Goal: Communication & Community: Answer question/provide support

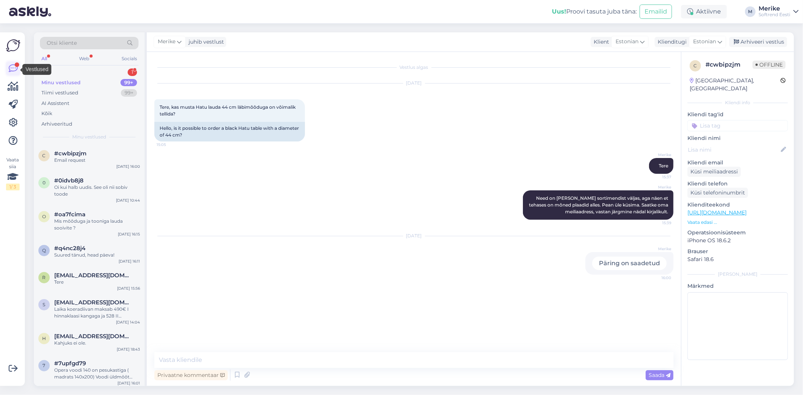
click at [13, 67] on icon at bounding box center [13, 68] width 9 height 9
click at [49, 70] on div "Uus" at bounding box center [45, 72] width 9 height 8
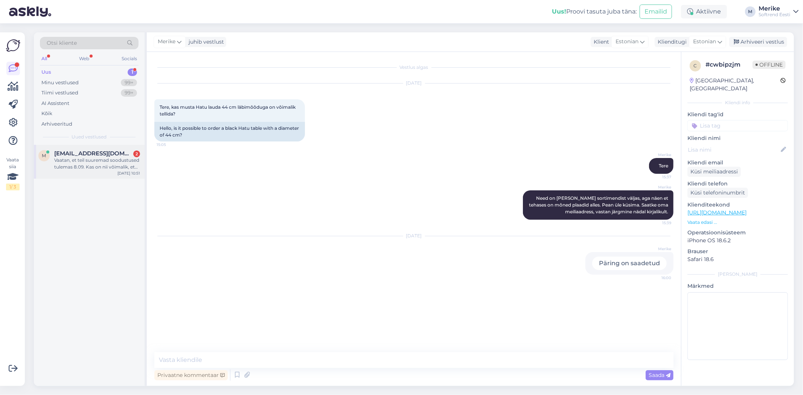
click at [94, 163] on div "Vaatan, et teil suuremad soodustused tulemas 8.09. Kas on nii võimalik, et osta…" at bounding box center [97, 164] width 86 height 14
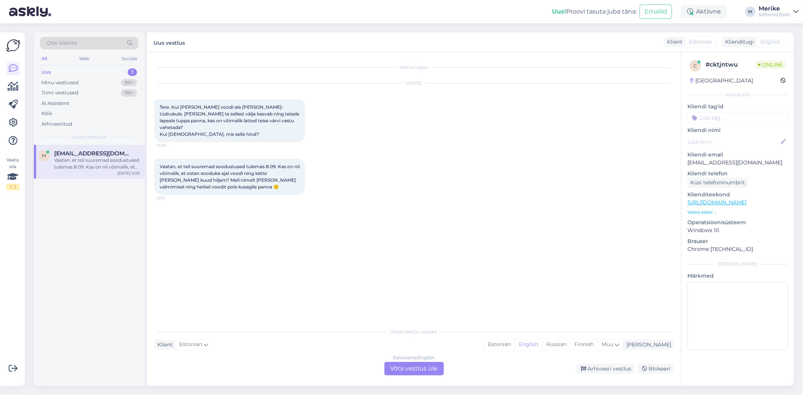
click at [412, 362] on div "Estonian to English Võta vestlus üle" at bounding box center [413, 369] width 59 height 14
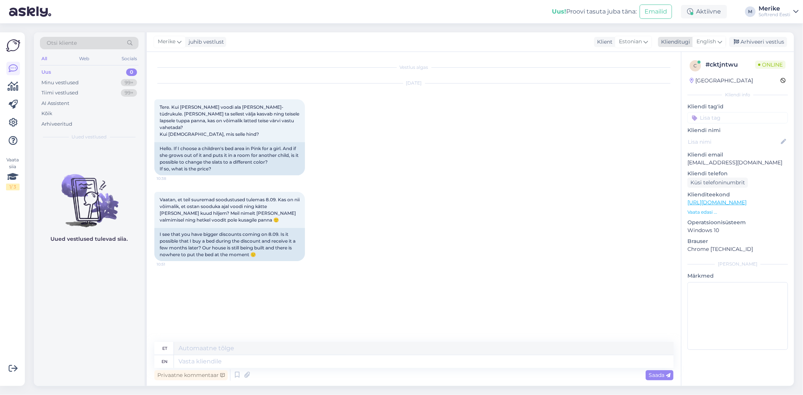
click at [717, 39] on icon at bounding box center [719, 42] width 5 height 8
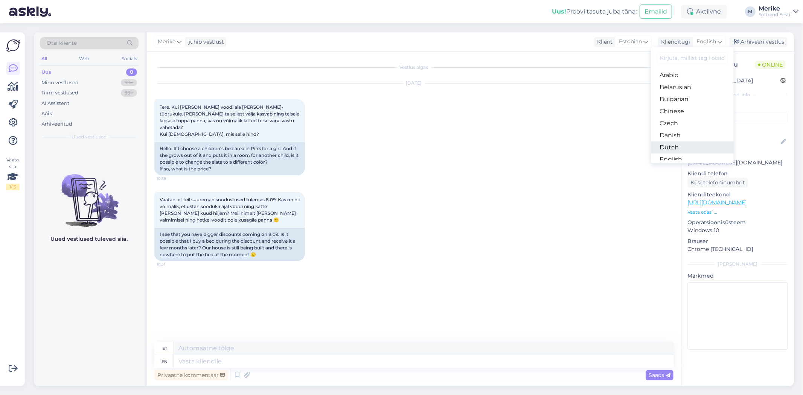
scroll to position [125, 0]
click at [680, 52] on link "Estonian" at bounding box center [692, 46] width 83 height 12
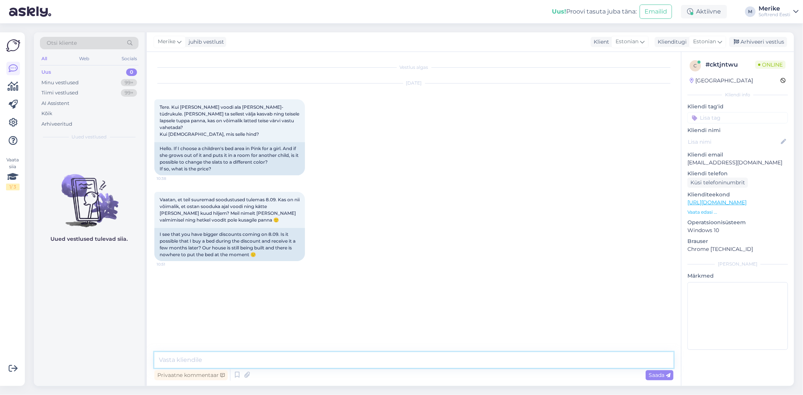
click at [220, 359] on textarea at bounding box center [413, 360] width 519 height 16
type textarea "Tere!"
type textarea "Meie JUNIOR voodile on võimalik uued katted tellida"
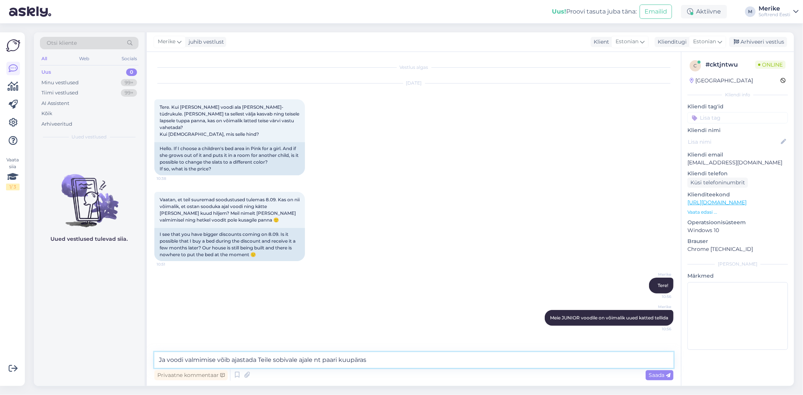
type textarea "Ja voodi valmimise võib ajastada Teile sobivale ajale nt paari kuupärast"
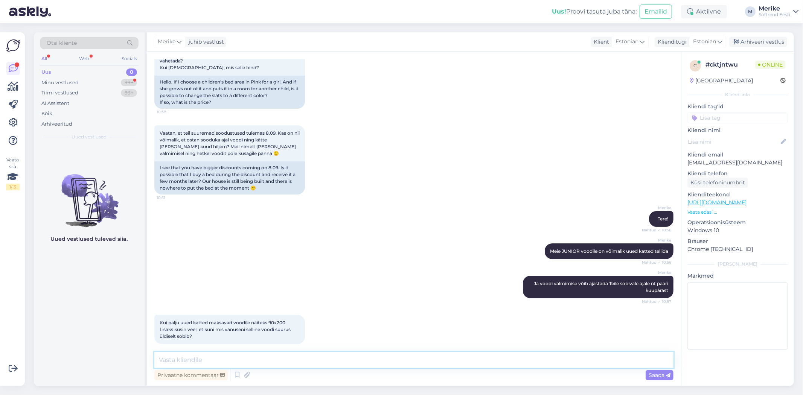
scroll to position [99, 0]
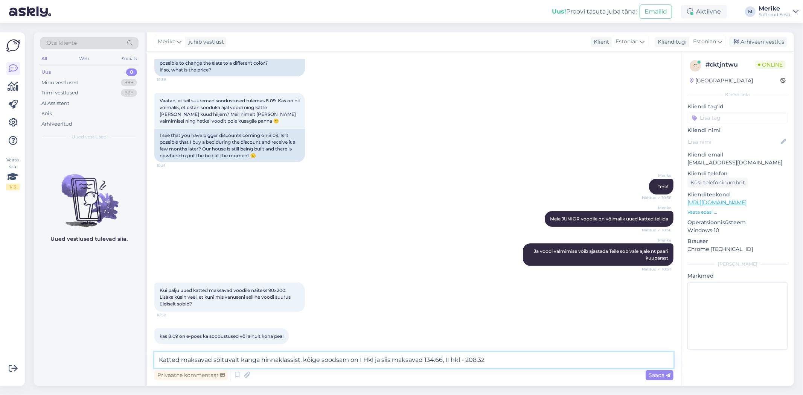
type textarea "Katted maksavad sõltuvalt kanga hinnaklassist, kõige soodsam on I Hkl ja siis m…"
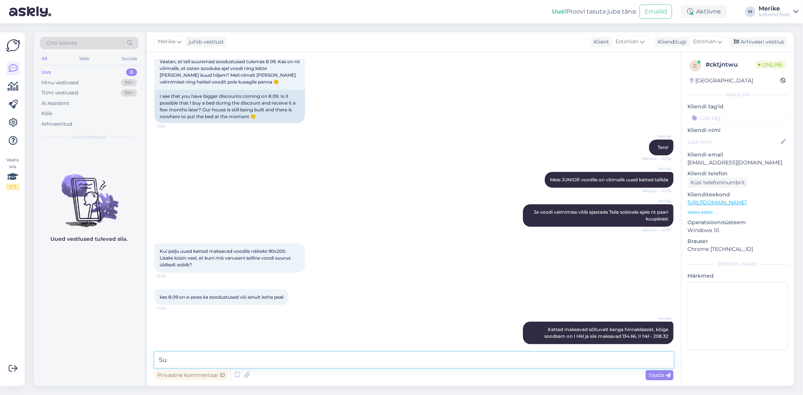
type textarea "S"
type textarea "Voodi suurus sõltub lapse kasvust ja kaalust"
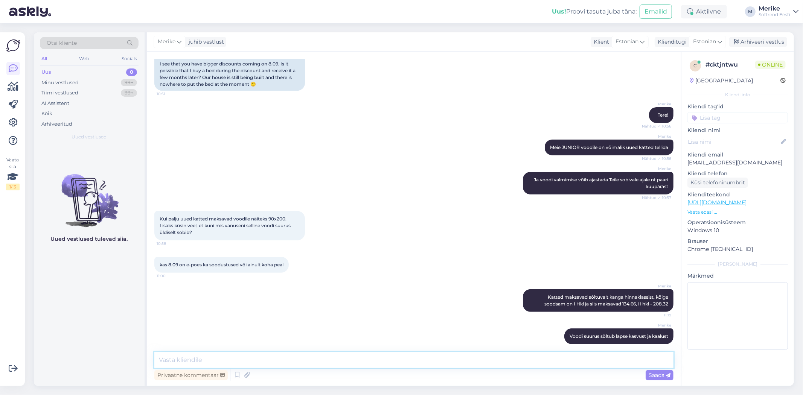
type textarea ","
type textarea "kooliealine vajab laiemat voodit tõenäoliselt"
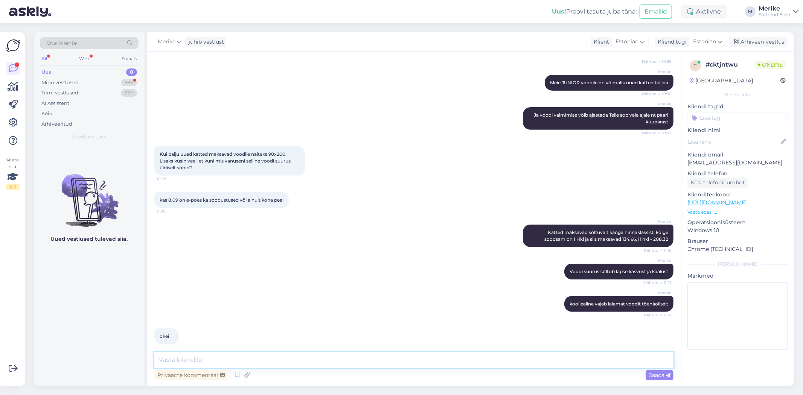
scroll to position [268, 0]
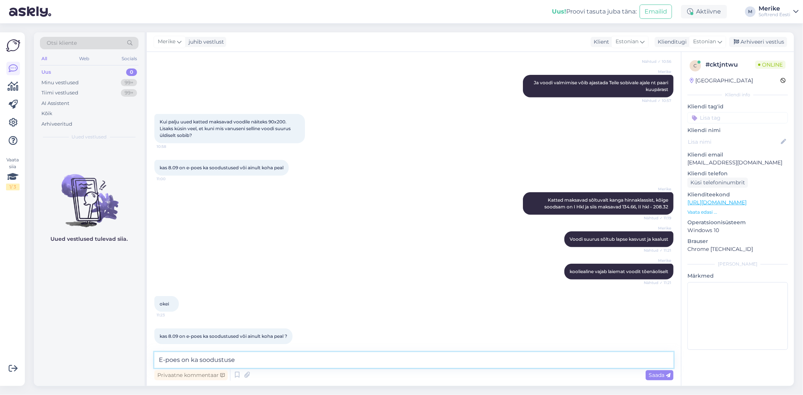
type textarea "E-poes on ka soodustused"
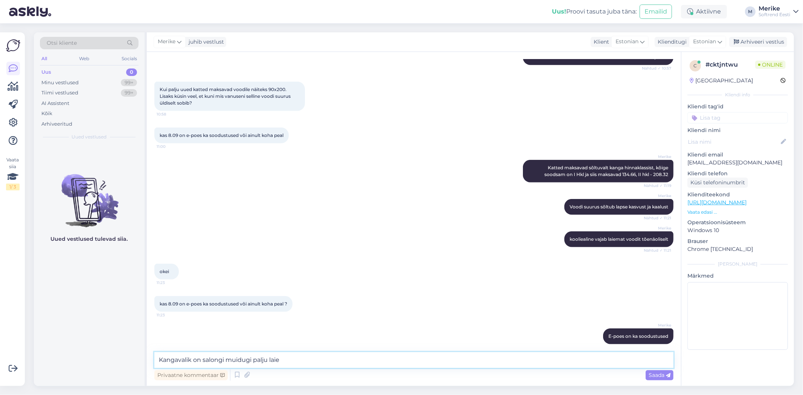
type textarea "Kangavalik on salongi muidugi palju laiem"
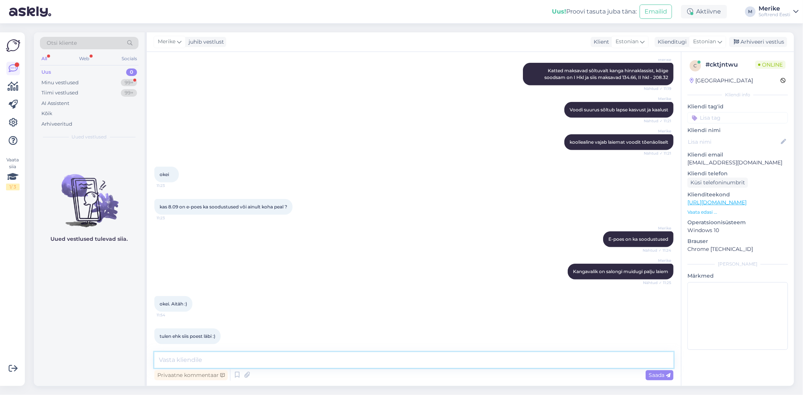
scroll to position [429, 0]
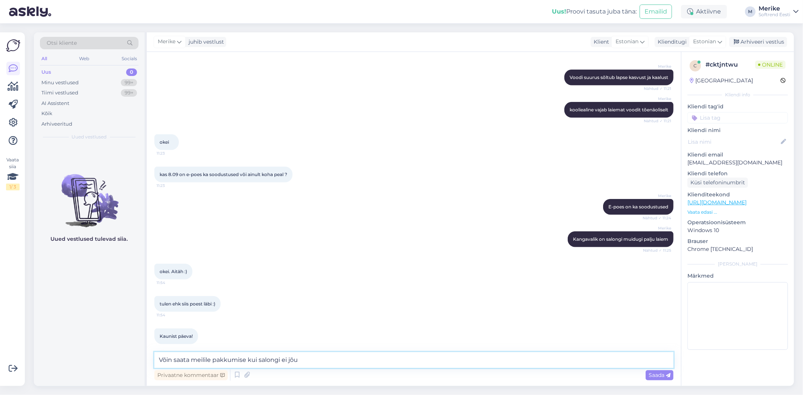
type textarea "Võin saata meilile pakkumise kui salongi ei jõua"
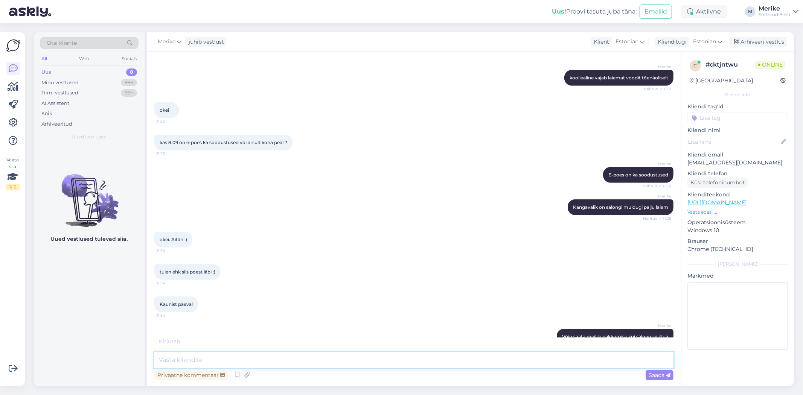
scroll to position [494, 0]
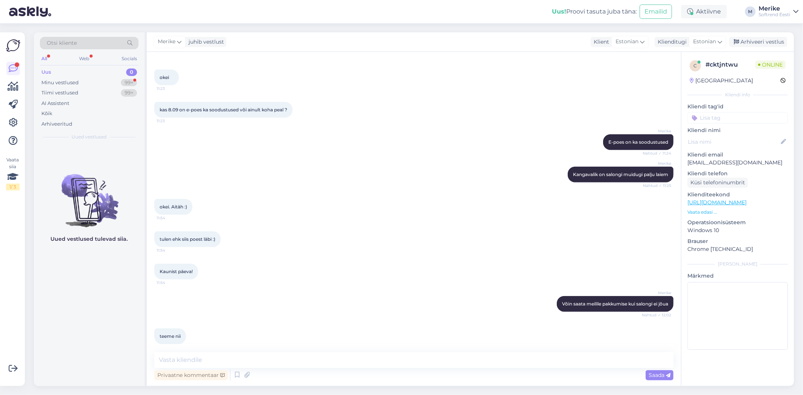
click at [46, 56] on div "All" at bounding box center [44, 59] width 9 height 10
click at [86, 56] on div "Web" at bounding box center [84, 59] width 13 height 10
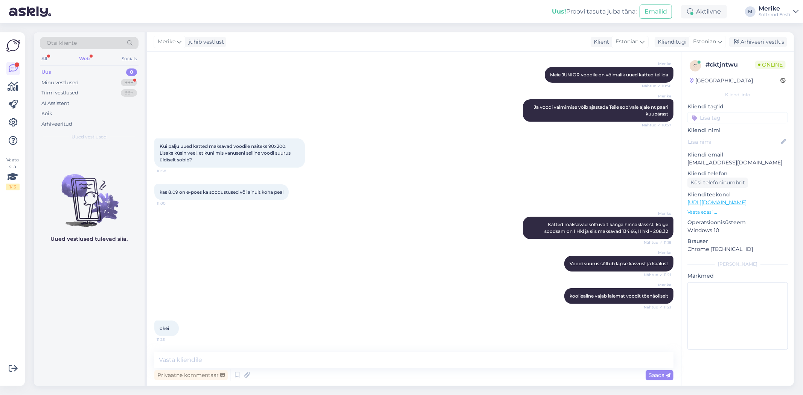
scroll to position [0, 0]
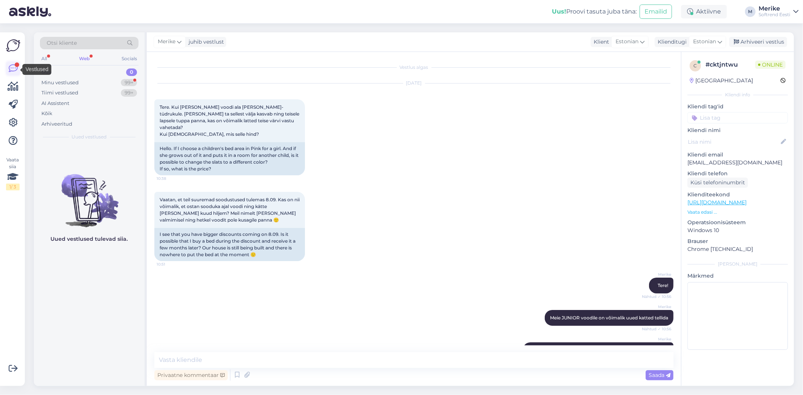
click at [14, 66] on icon at bounding box center [13, 68] width 9 height 9
click at [45, 55] on div "All" at bounding box center [44, 59] width 9 height 10
click at [639, 6] on button "Emailid" at bounding box center [655, 12] width 32 height 14
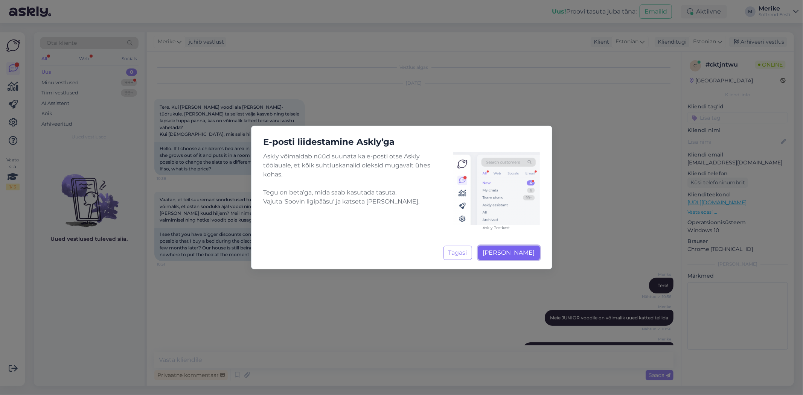
click at [493, 252] on span "[PERSON_NAME]" at bounding box center [509, 252] width 52 height 7
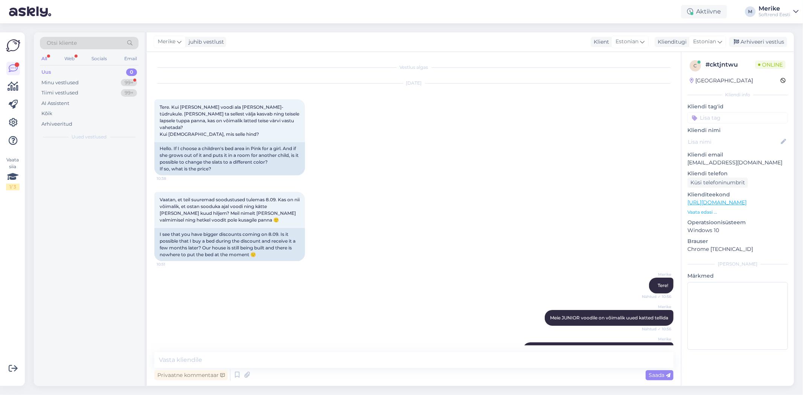
scroll to position [117, 0]
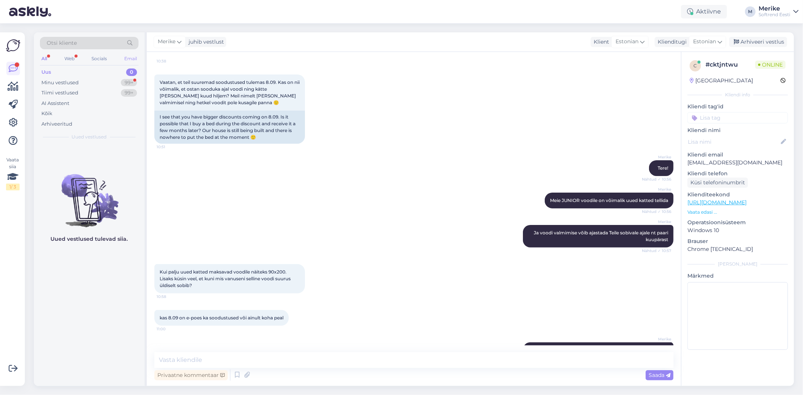
click at [131, 54] on div "Email" at bounding box center [131, 59] width 16 height 10
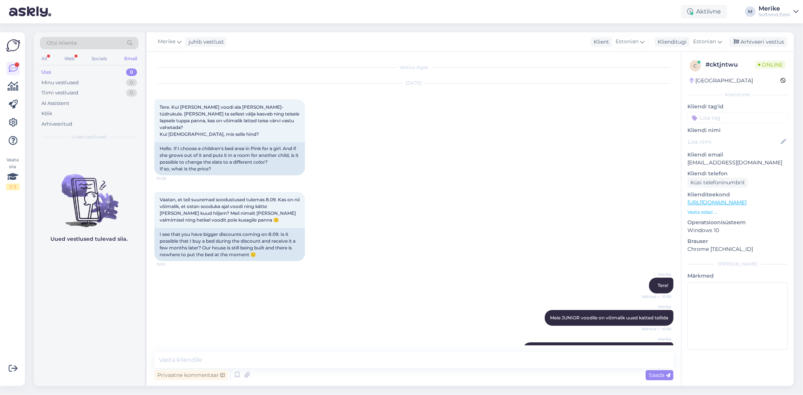
click at [695, 62] on div "c" at bounding box center [694, 65] width 11 height 11
click at [693, 66] on div "c" at bounding box center [694, 65] width 11 height 11
click at [714, 39] on div "Estonian" at bounding box center [707, 42] width 37 height 12
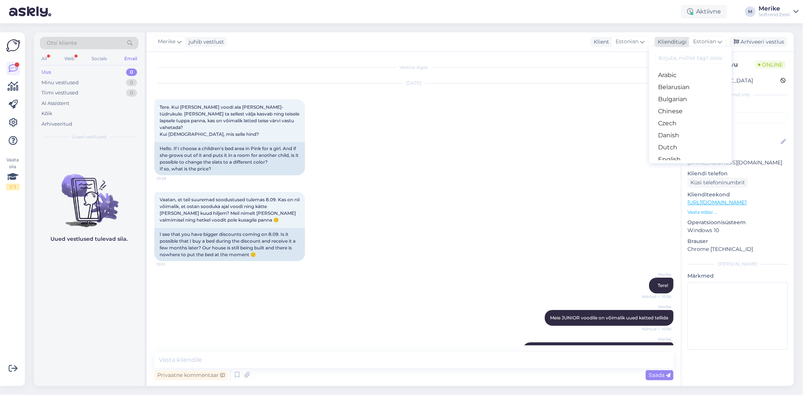
click at [715, 39] on div "Estonian" at bounding box center [707, 42] width 37 height 12
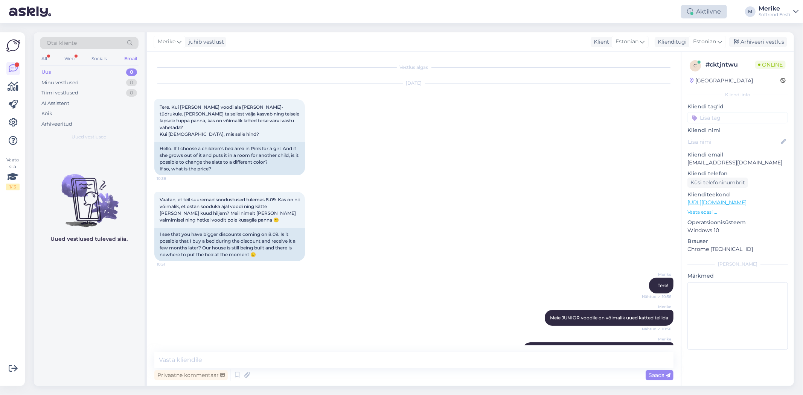
click at [694, 6] on div "Aktiivne" at bounding box center [704, 12] width 46 height 14
click at [396, 254] on div "Vaatan, et teil suuremad soodustused tulemas 8.09. Kas on nii võimalik, et osta…" at bounding box center [413, 227] width 519 height 86
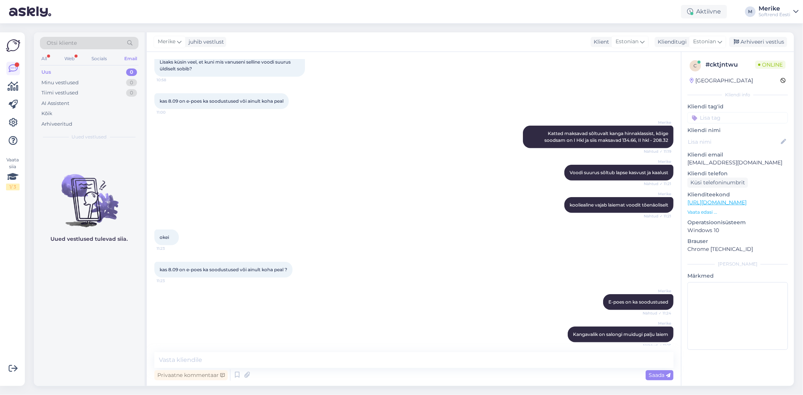
scroll to position [494, 0]
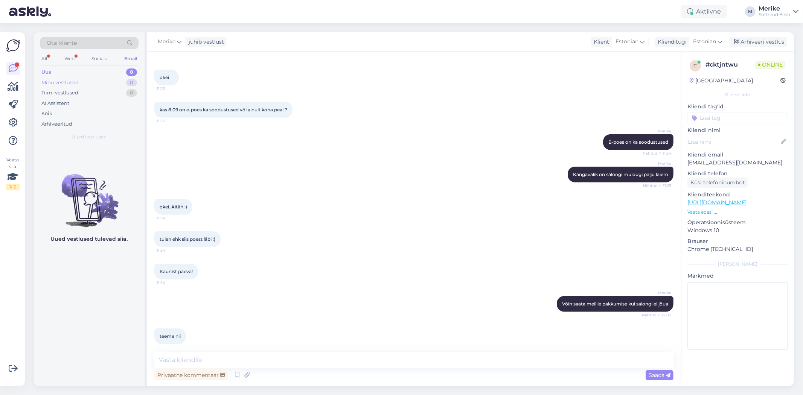
click at [69, 79] on div "Minu vestlused" at bounding box center [59, 83] width 37 height 8
click at [44, 110] on div "Kõik" at bounding box center [46, 114] width 11 height 8
click at [12, 173] on icon at bounding box center [12, 177] width 11 height 14
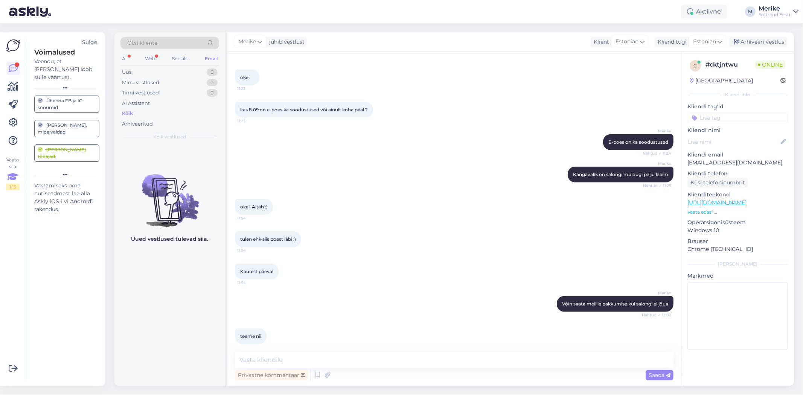
click at [12, 173] on icon at bounding box center [12, 177] width 11 height 14
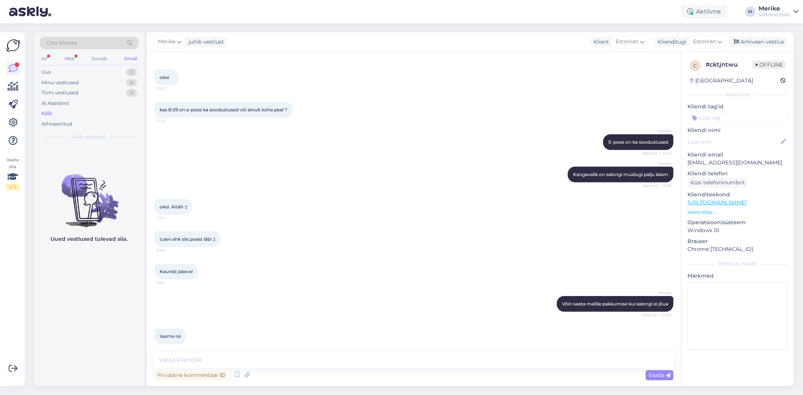
drag, startPoint x: 456, startPoint y: 326, endPoint x: 460, endPoint y: 333, distance: 8.5
click at [459, 331] on div "teeme nii 12:03" at bounding box center [413, 336] width 519 height 32
click at [295, 276] on div "Kaunist päeva! 11:54" at bounding box center [413, 271] width 519 height 32
